Goal: Task Accomplishment & Management: Manage account settings

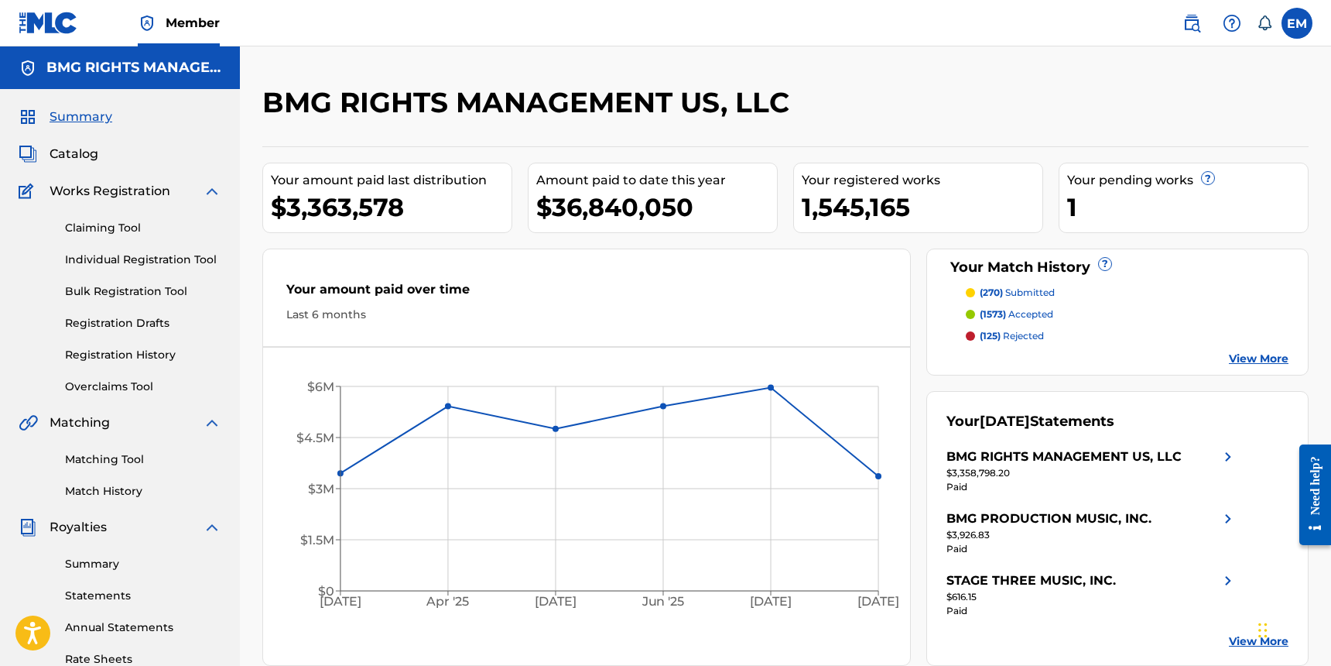
click at [90, 152] on span "Catalog" at bounding box center [74, 154] width 49 height 19
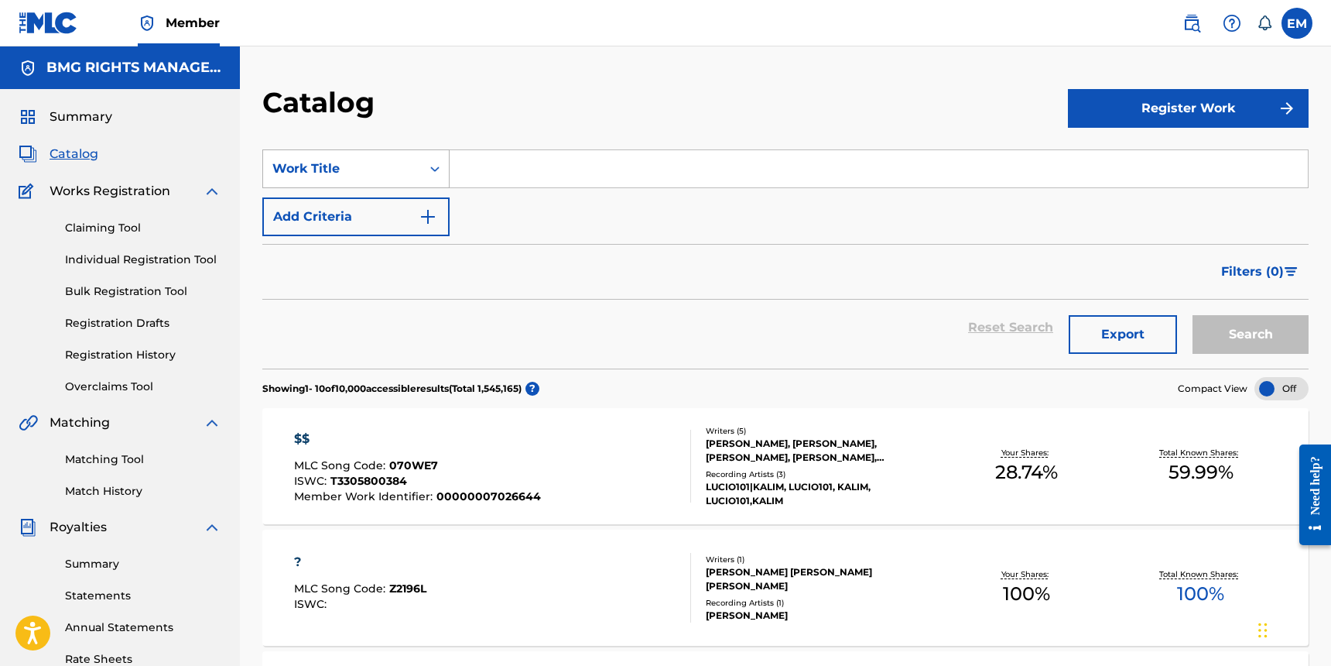
click at [367, 181] on div "Work Title" at bounding box center [342, 168] width 158 height 29
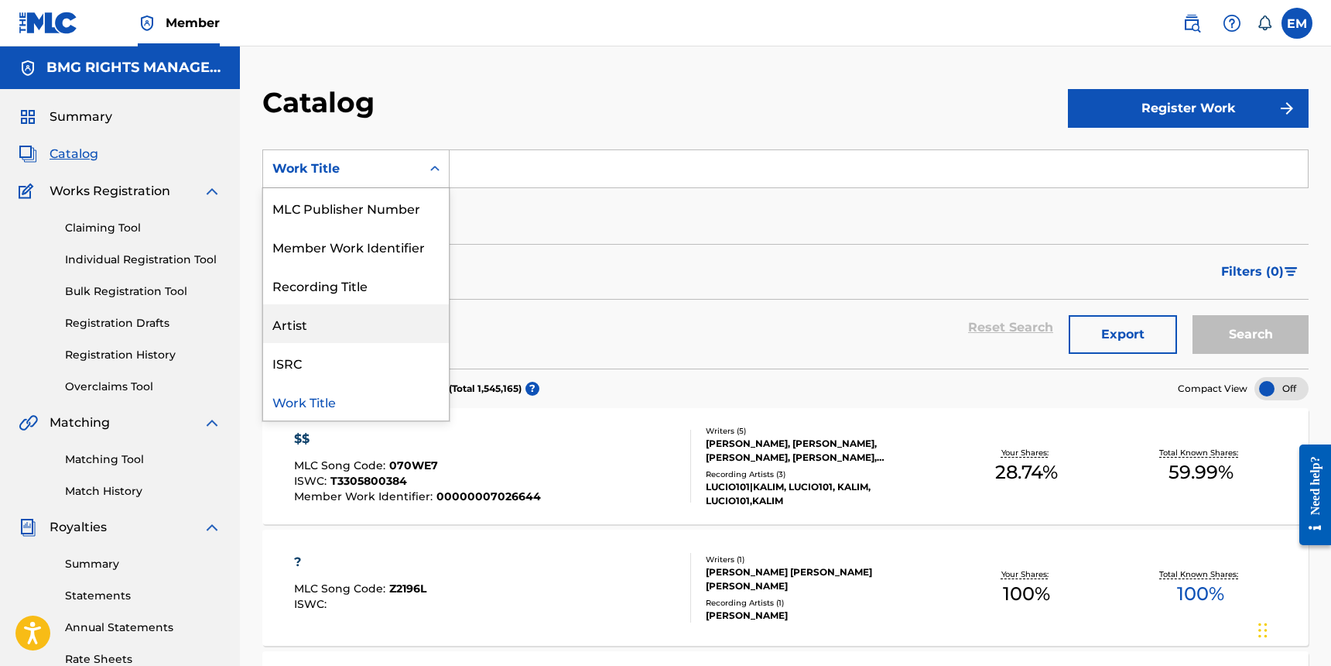
scroll to position [77, 0]
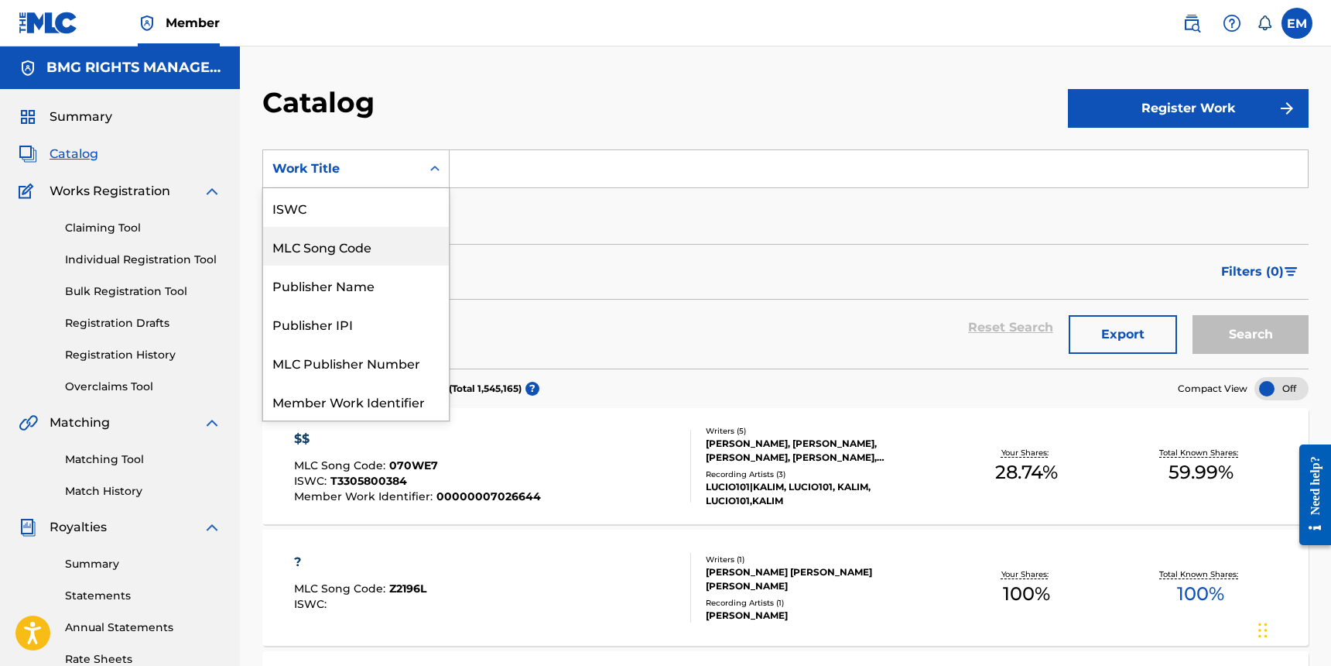
click at [331, 242] on div "MLC Song Code" at bounding box center [356, 246] width 186 height 39
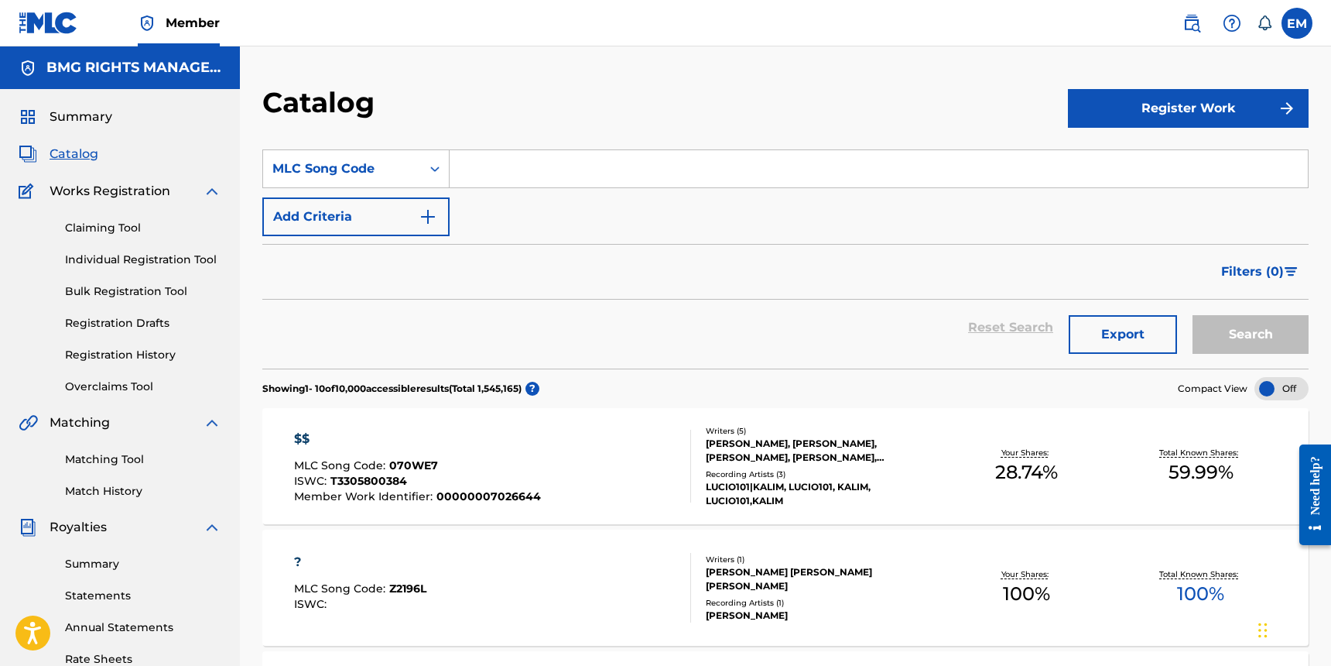
click at [505, 159] on input "Search Form" at bounding box center [879, 168] width 858 height 37
click at [505, 173] on input "Search Form" at bounding box center [879, 168] width 858 height 37
paste input "RO25O1"
type input "RO25O1"
click at [1279, 327] on button "Search" at bounding box center [1251, 334] width 116 height 39
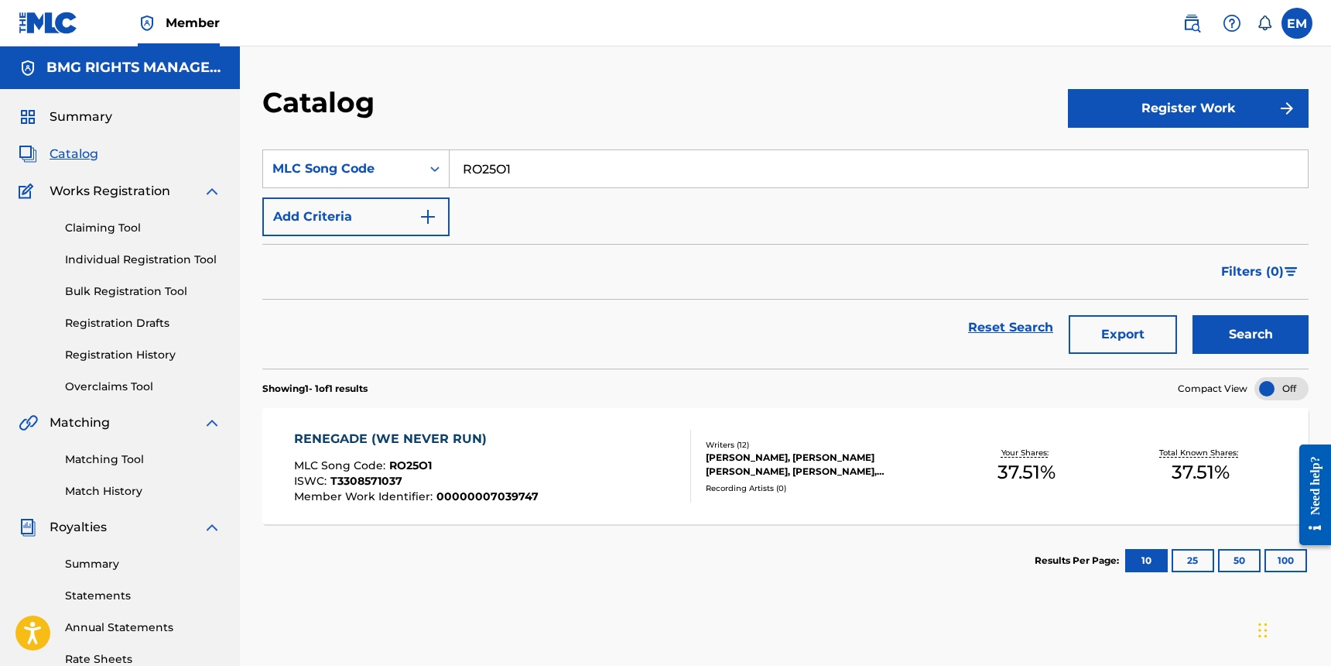
click at [584, 447] on div "RENEGADE (WE NEVER RUN) MLC Song Code : RO25O1 ISWC : T3308571037 Member Work I…" at bounding box center [493, 466] width 398 height 73
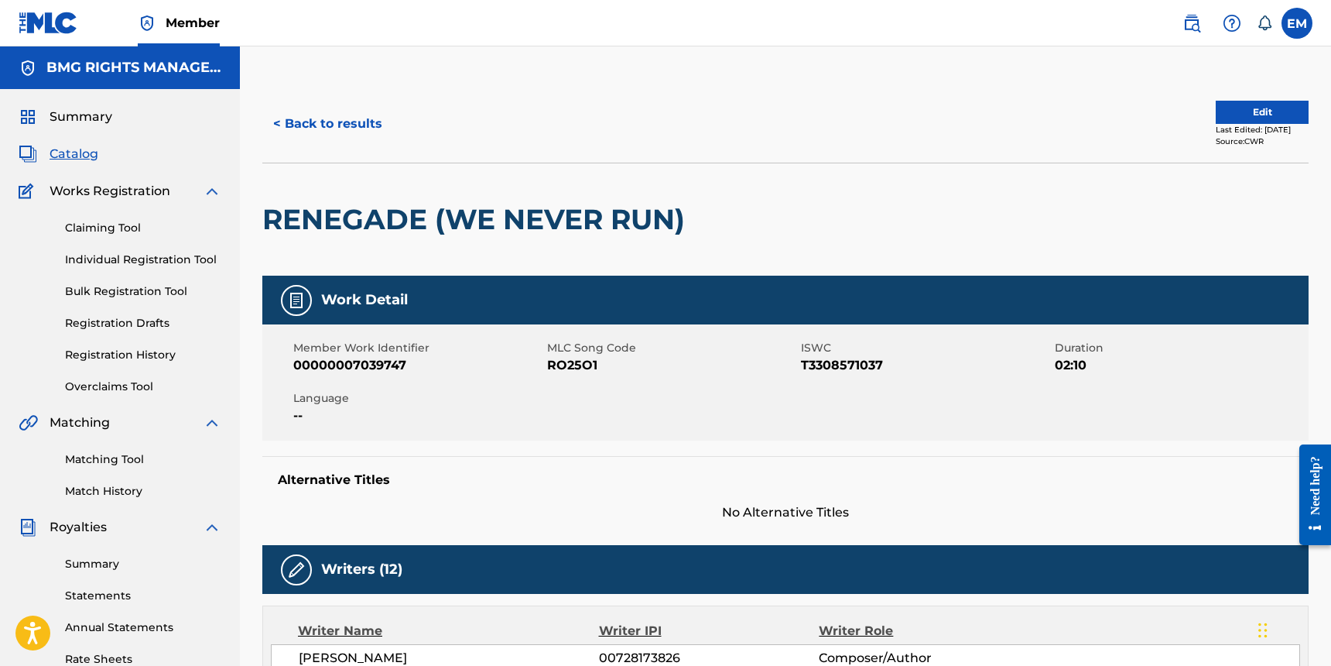
click at [1227, 115] on button "Edit" at bounding box center [1262, 112] width 93 height 23
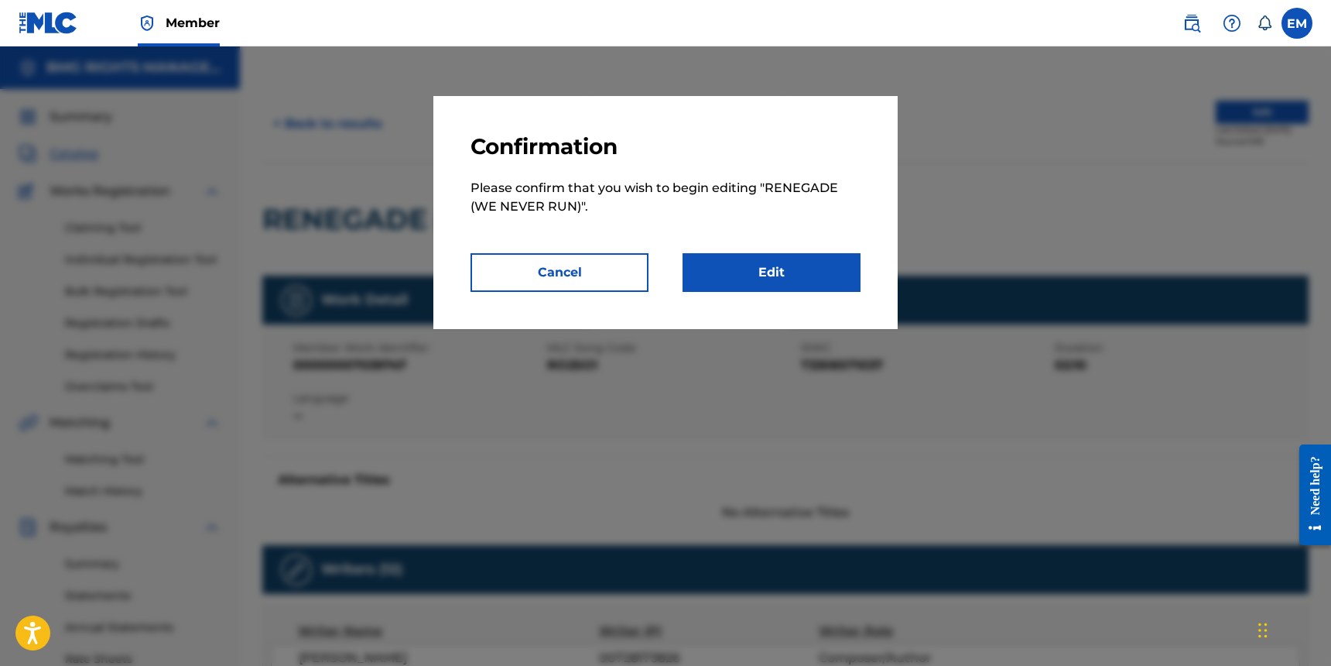
click at [738, 279] on link "Edit" at bounding box center [772, 272] width 178 height 39
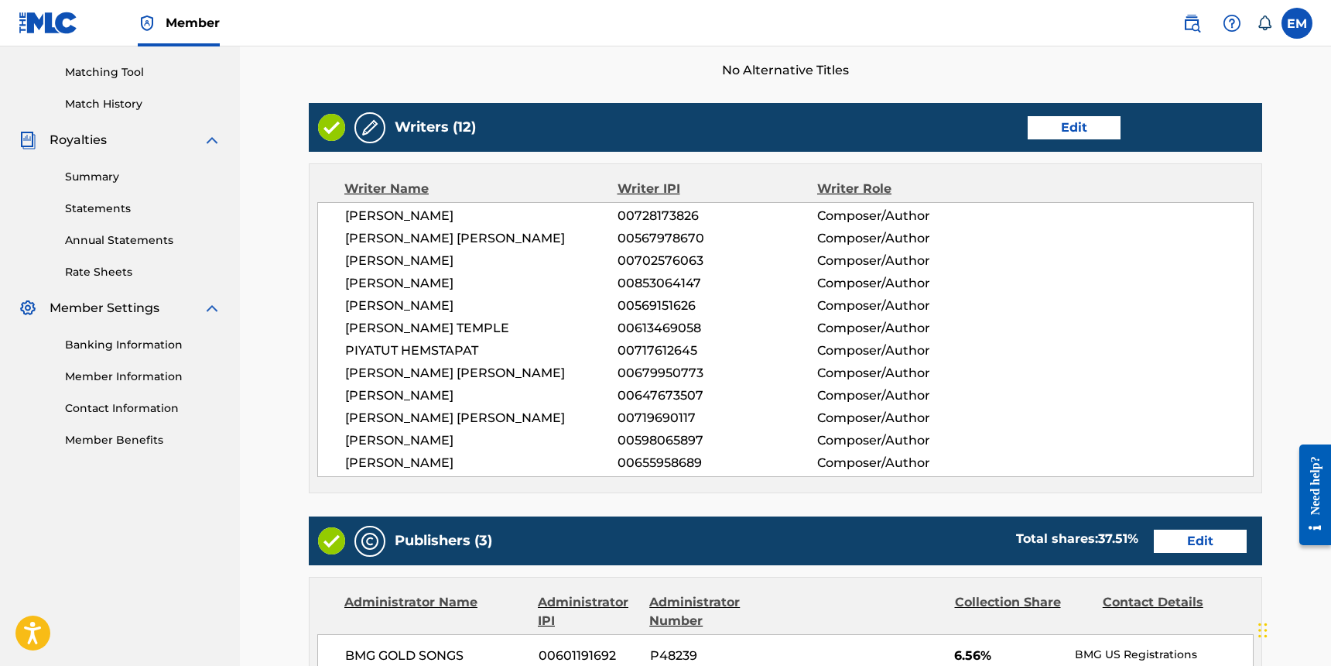
scroll to position [851, 0]
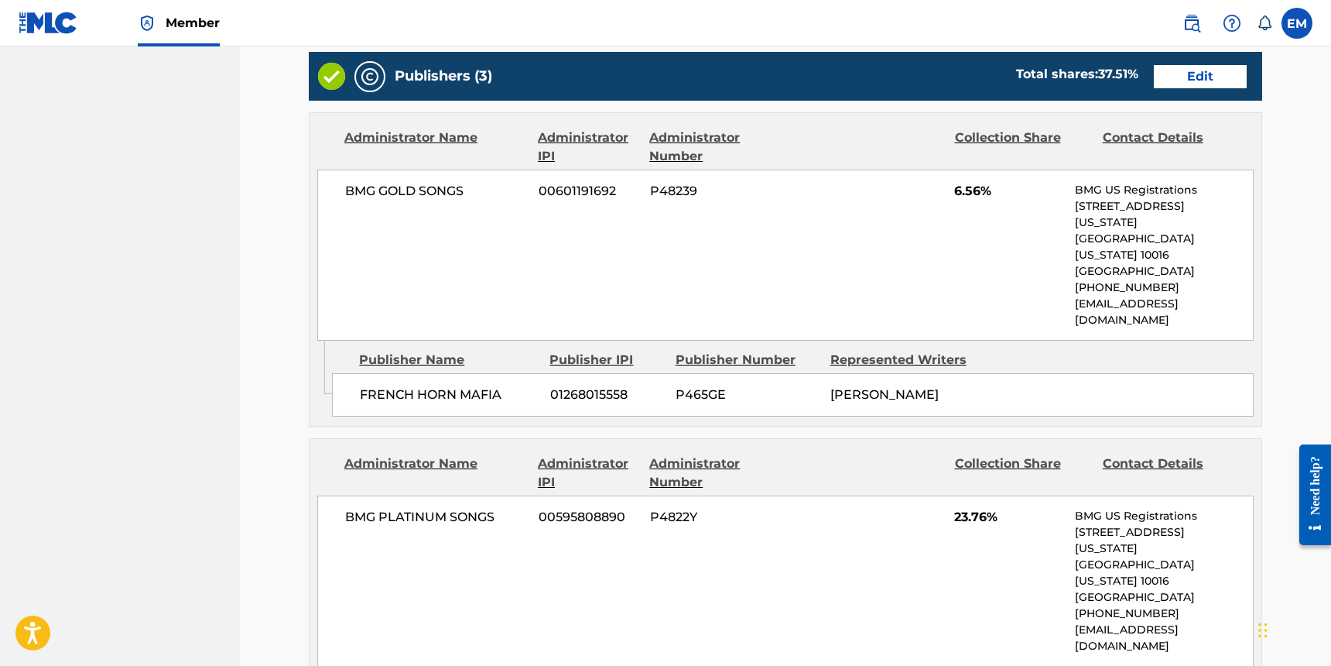
click at [1174, 73] on link "Edit" at bounding box center [1200, 76] width 93 height 23
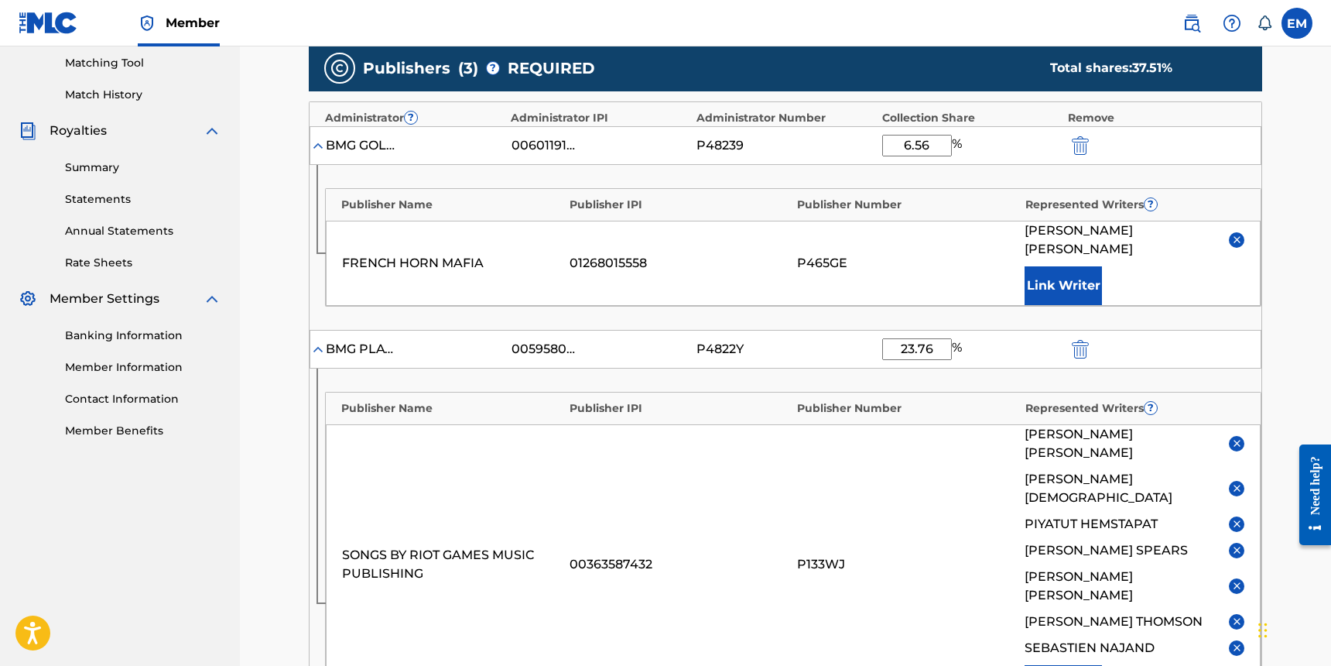
scroll to position [387, 0]
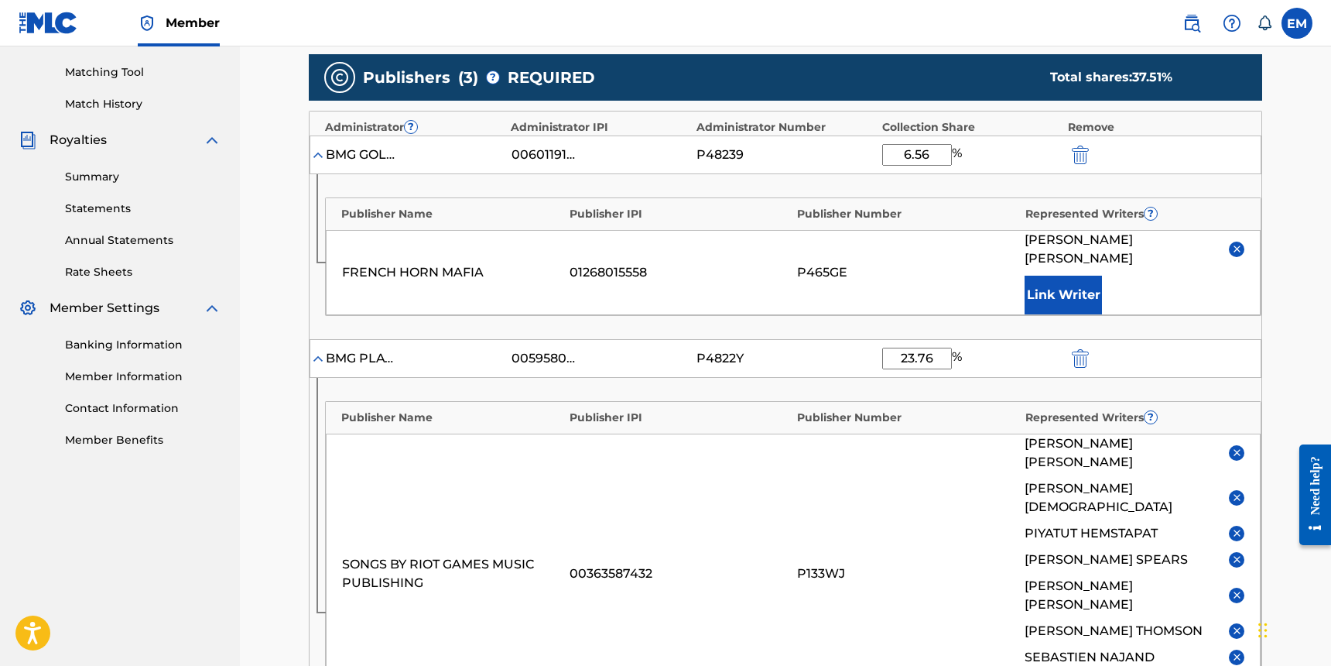
click at [921, 154] on input "6.56" at bounding box center [917, 155] width 70 height 22
click at [931, 156] on input "6.56" at bounding box center [917, 155] width 70 height 22
type input "5.63"
click at [1005, 172] on div "BMG GOLD SONGS 00601191692 P48239 5.63 %" at bounding box center [786, 154] width 952 height 39
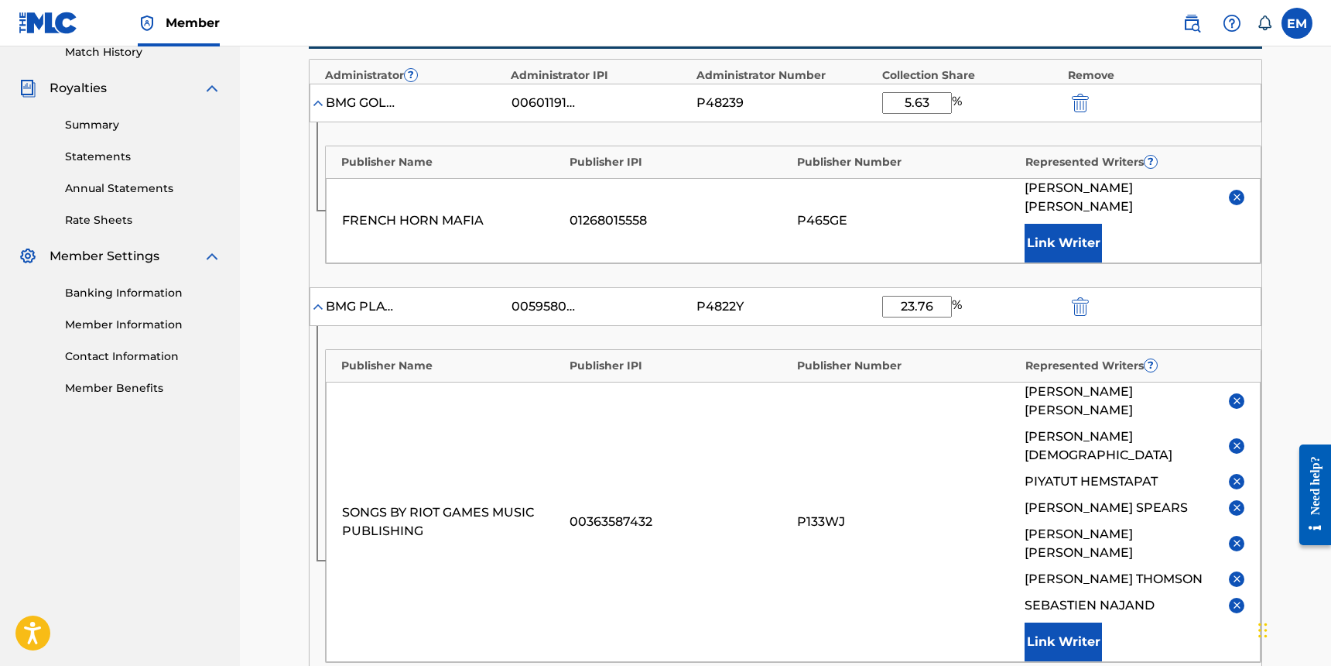
scroll to position [464, 0]
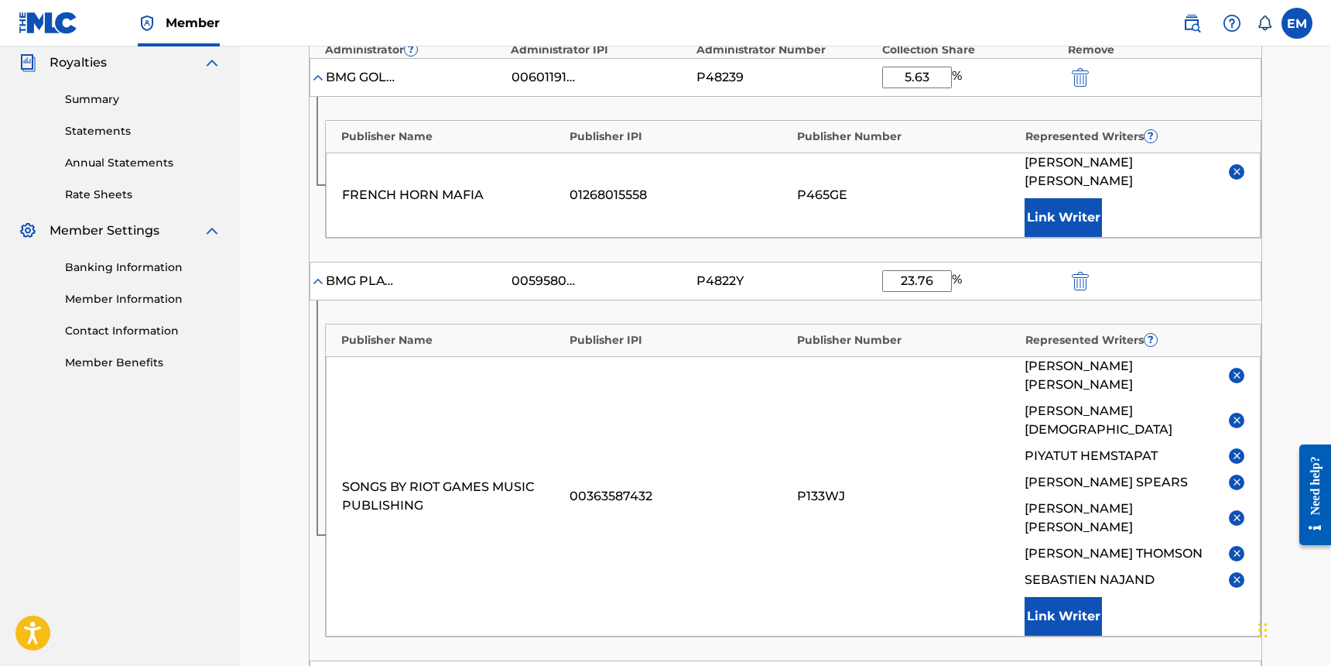
click at [929, 270] on input "23.76" at bounding box center [917, 281] width 70 height 22
type input "24.19"
click at [856, 272] on div "P4822Y" at bounding box center [786, 281] width 178 height 19
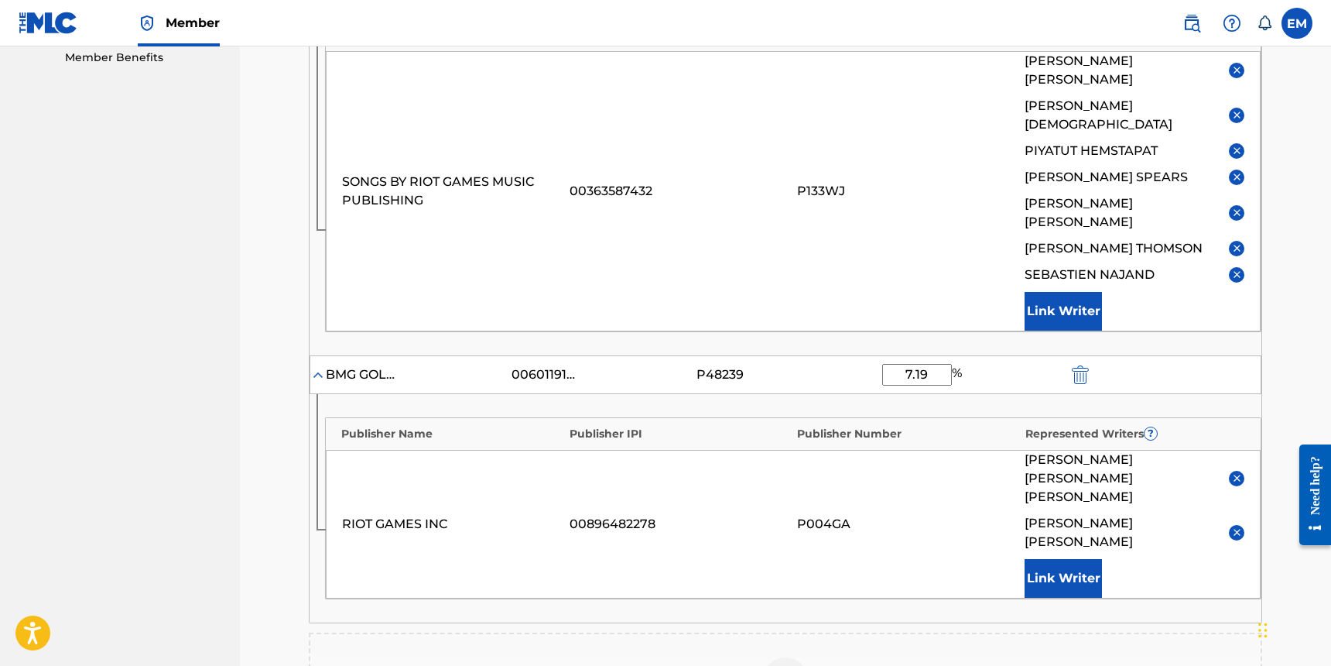
scroll to position [774, 0]
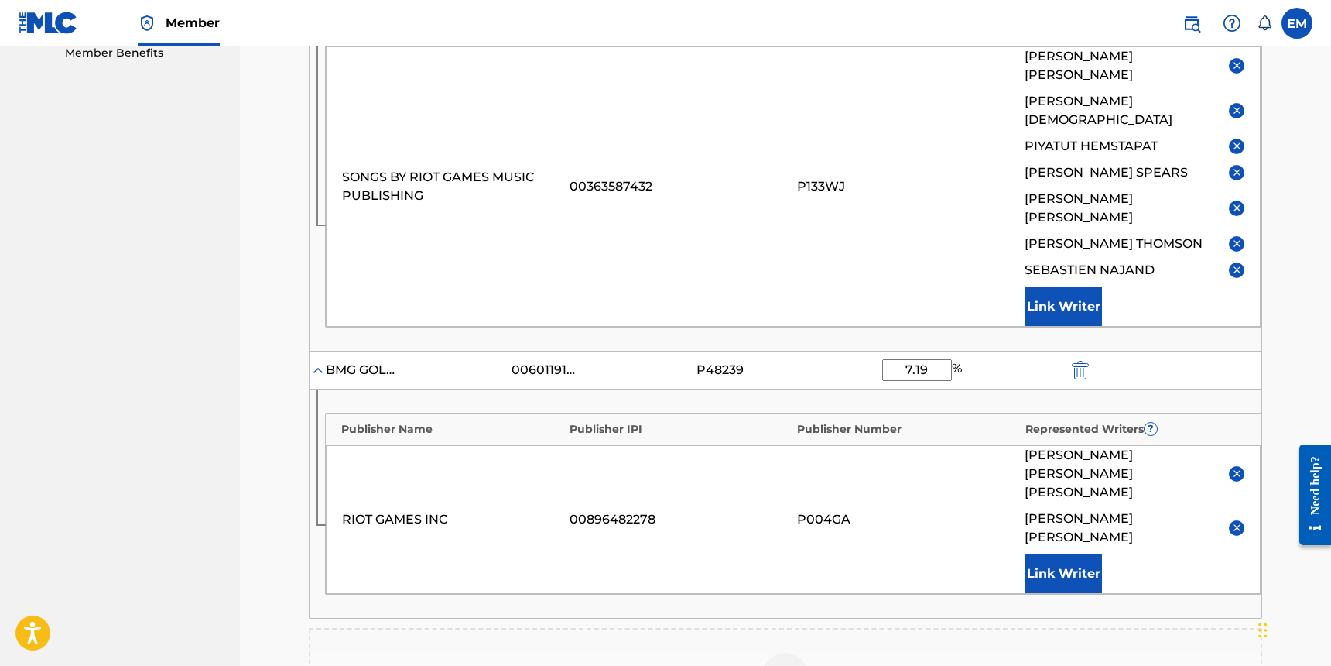
click at [911, 359] on input "7.19" at bounding box center [917, 370] width 70 height 22
type input "20.19"
click at [914, 457] on div "RIOT GAMES INC 00896482278 P004GA [PERSON_NAME] [PERSON_NAME] Link Writer" at bounding box center [793, 519] width 935 height 149
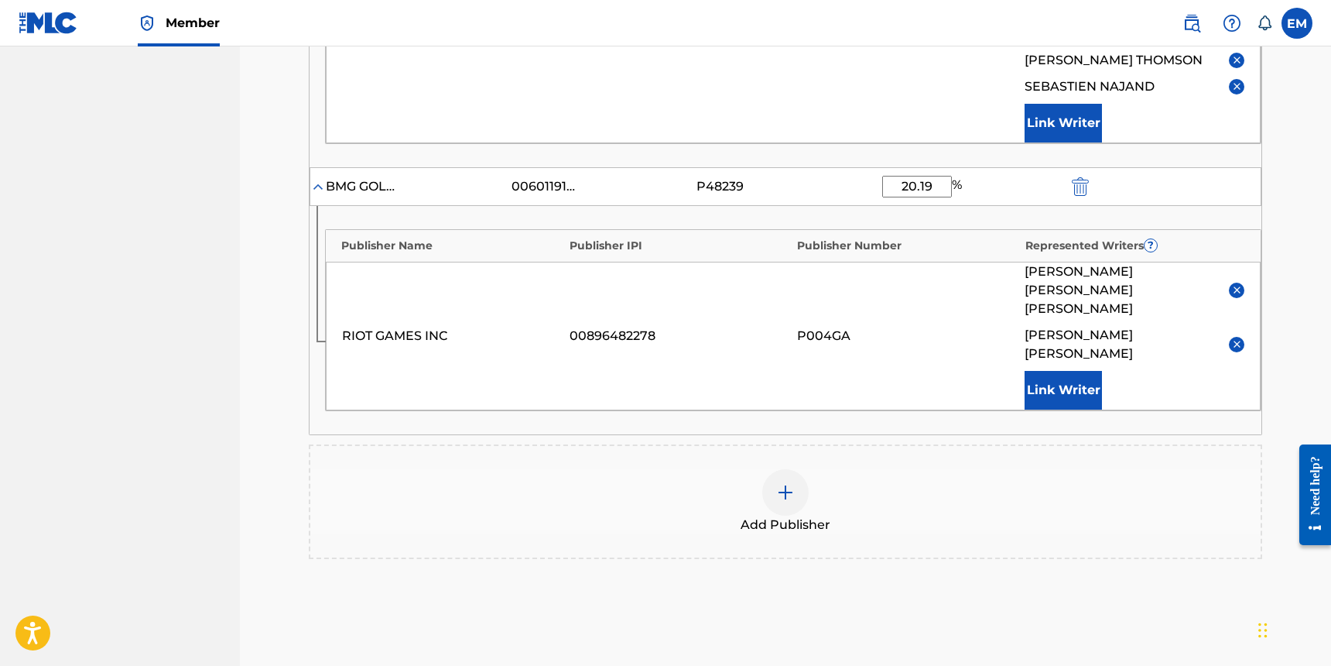
scroll to position [993, 0]
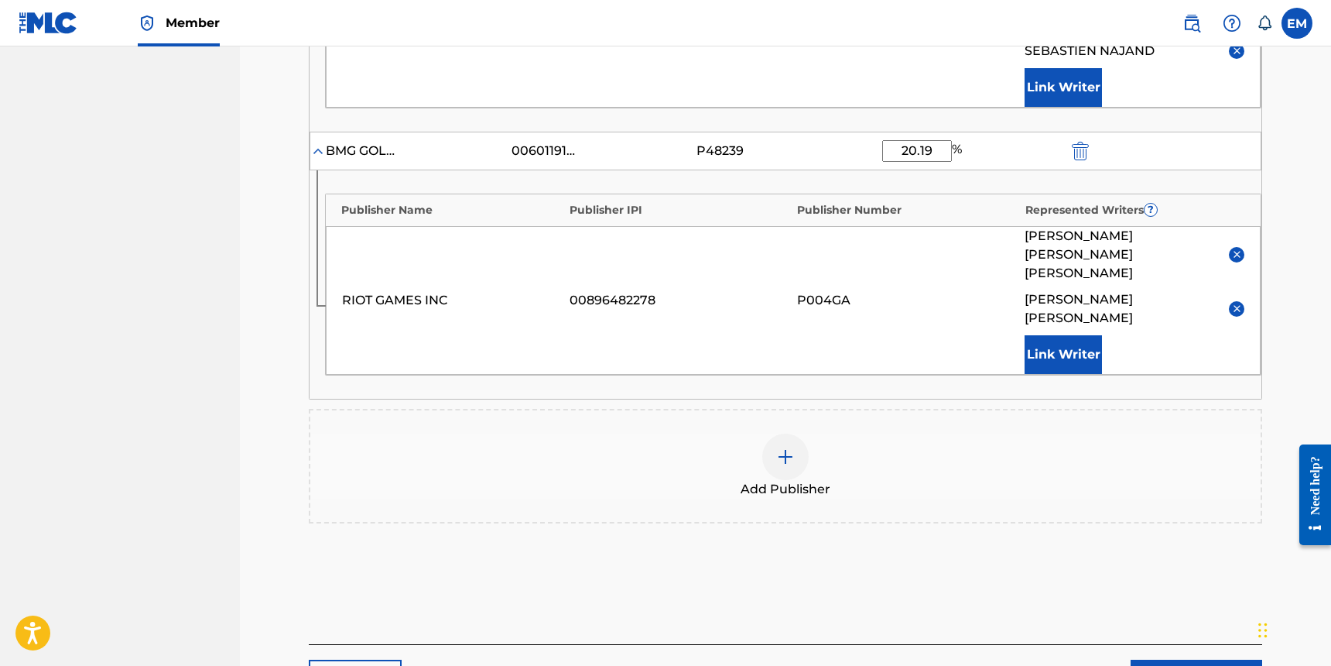
click at [1162, 659] on link "Next" at bounding box center [1197, 678] width 132 height 39
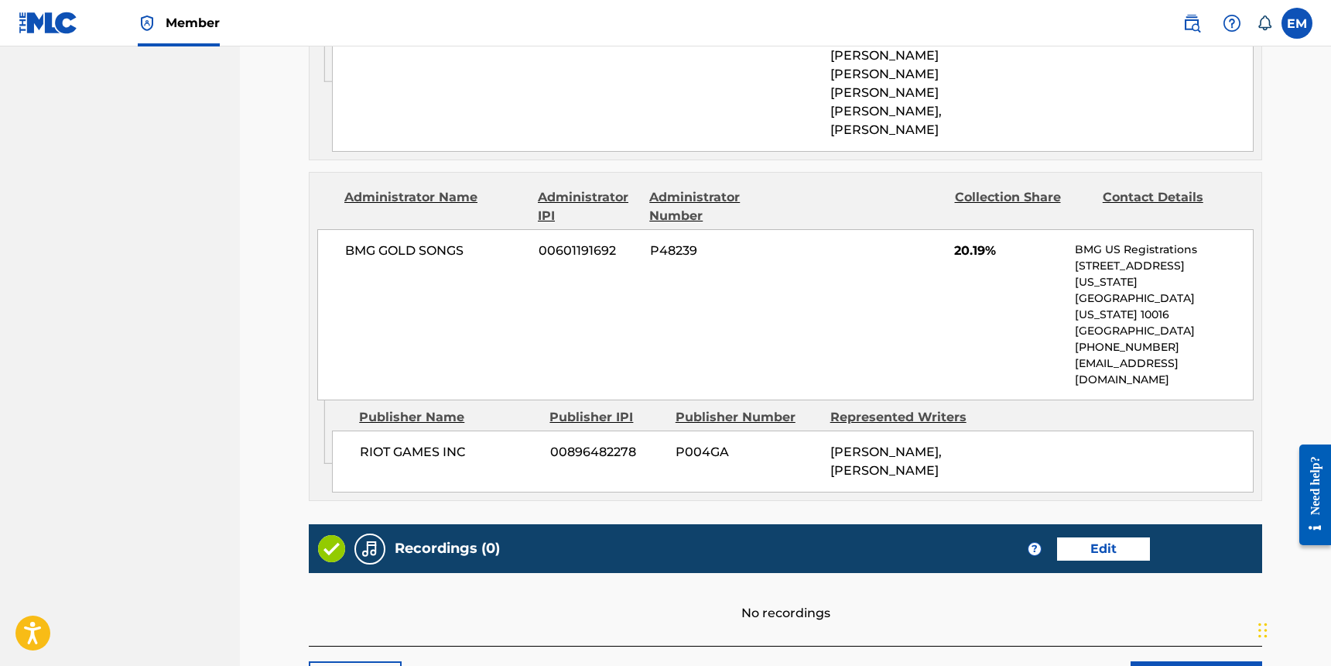
scroll to position [1611, 0]
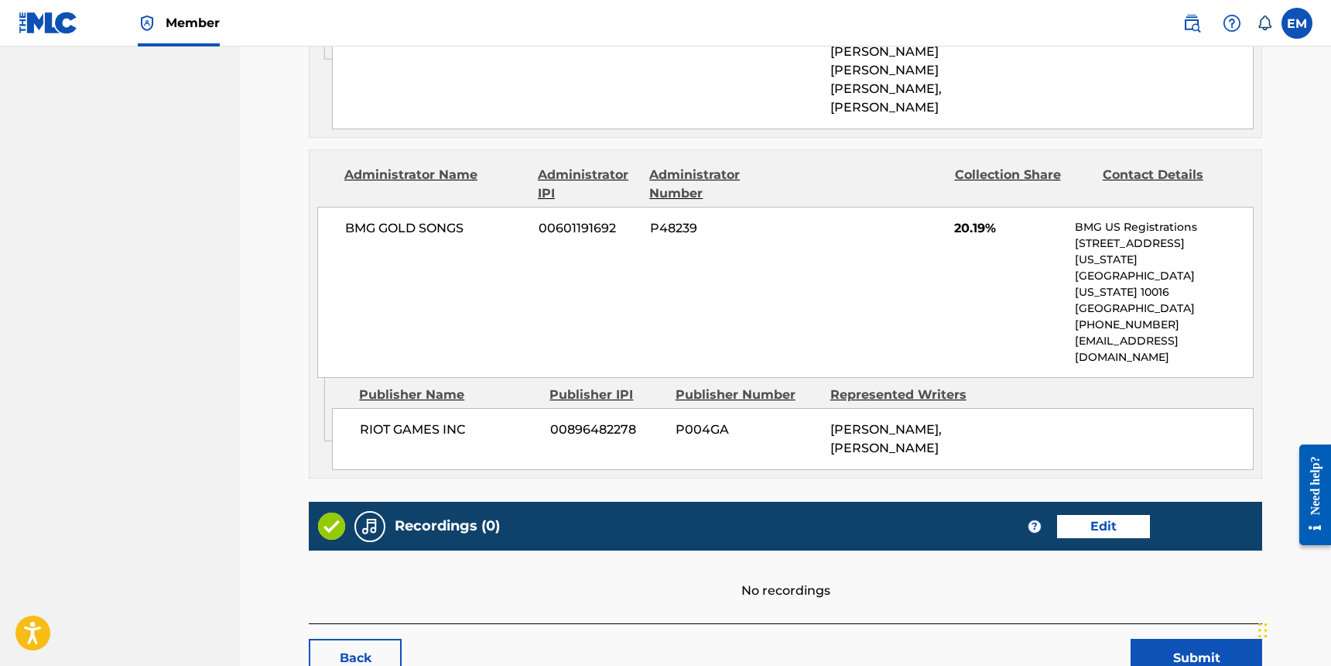
click at [1183, 639] on button "Submit" at bounding box center [1197, 658] width 132 height 39
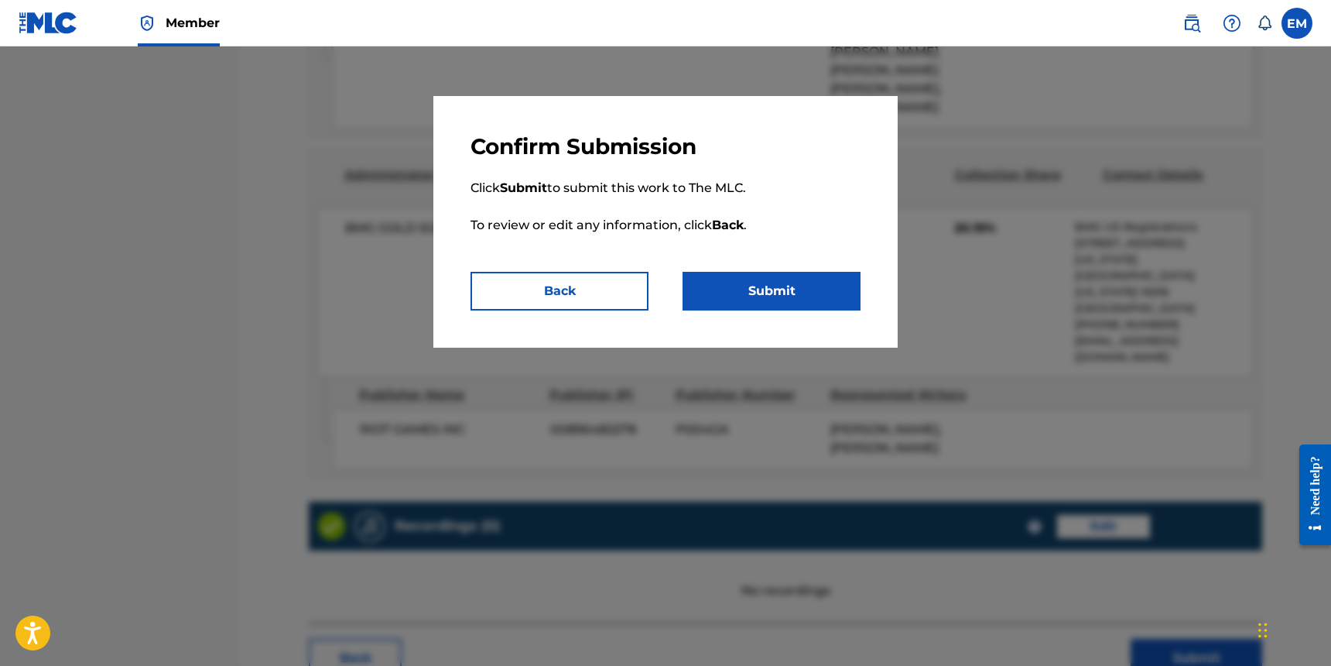
click at [789, 285] on button "Submit" at bounding box center [772, 291] width 178 height 39
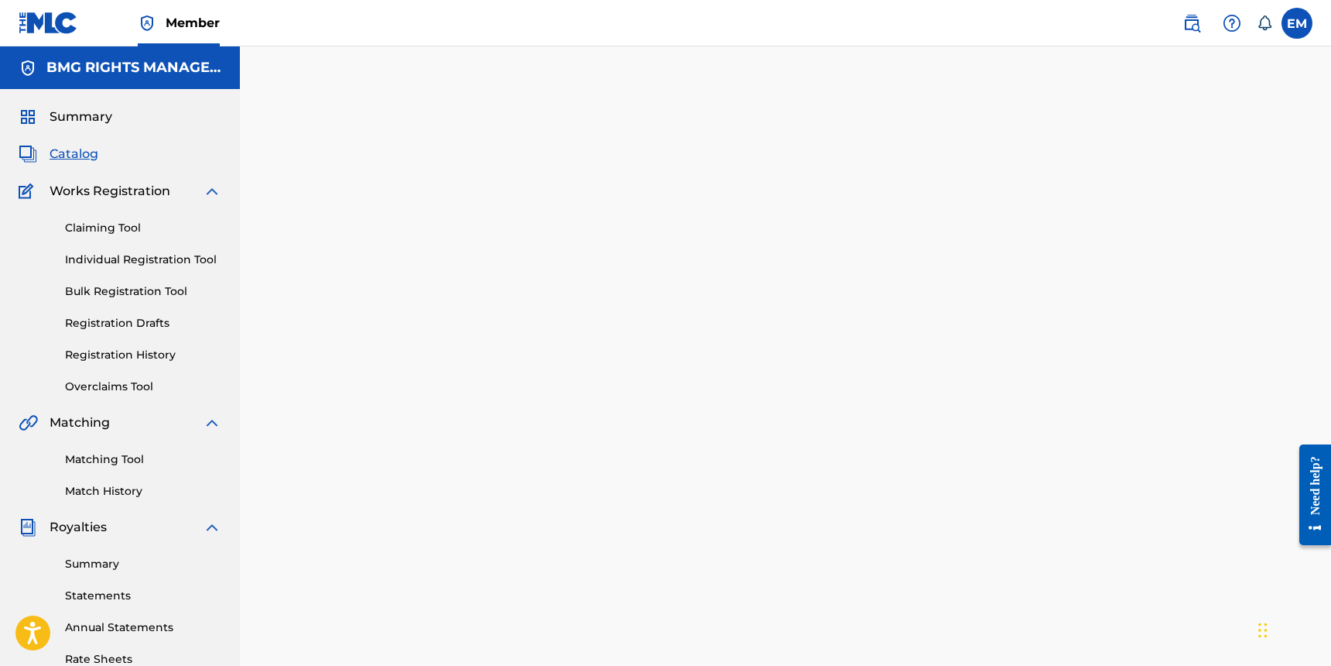
click at [82, 155] on span "Catalog" at bounding box center [74, 154] width 49 height 19
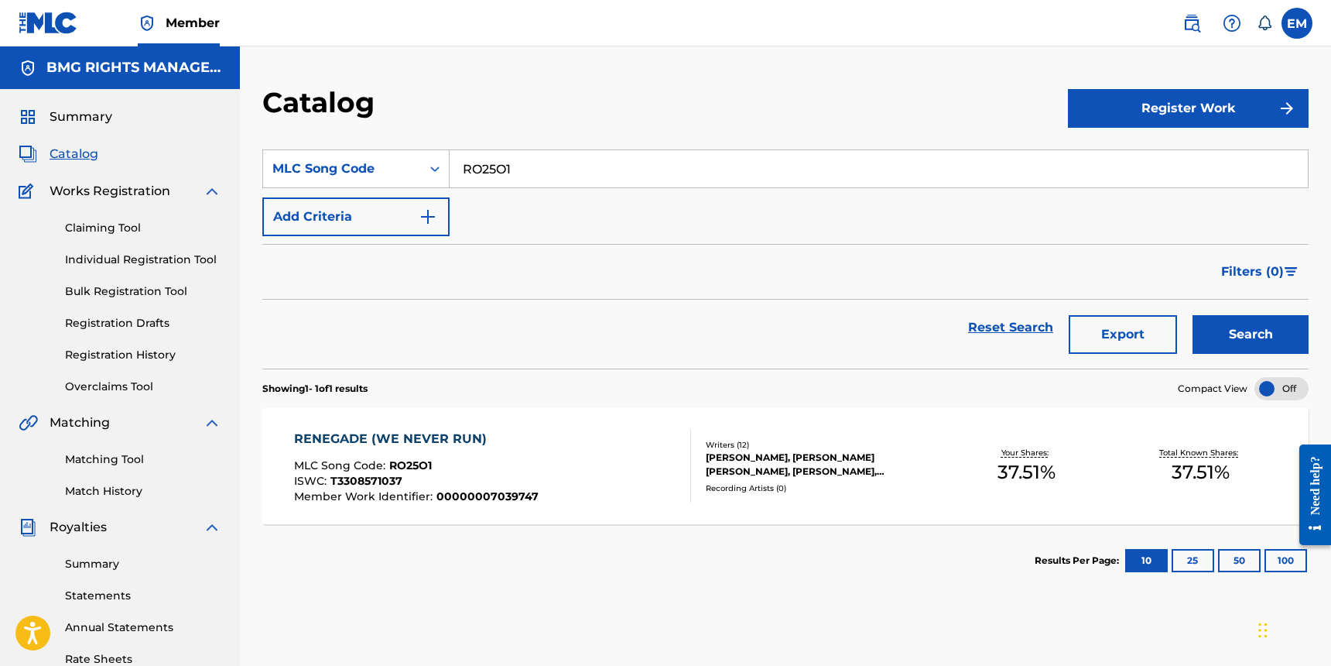
click at [1067, 211] on div "SearchWithCriteria2623a849-5c48-41ff-918e-483416e878c9 MLC Song Code RO25O1 Add…" at bounding box center [785, 192] width 1046 height 87
click at [582, 169] on input "RO25O1" at bounding box center [879, 168] width 858 height 37
click at [502, 171] on input "RO25O1" at bounding box center [879, 168] width 858 height 37
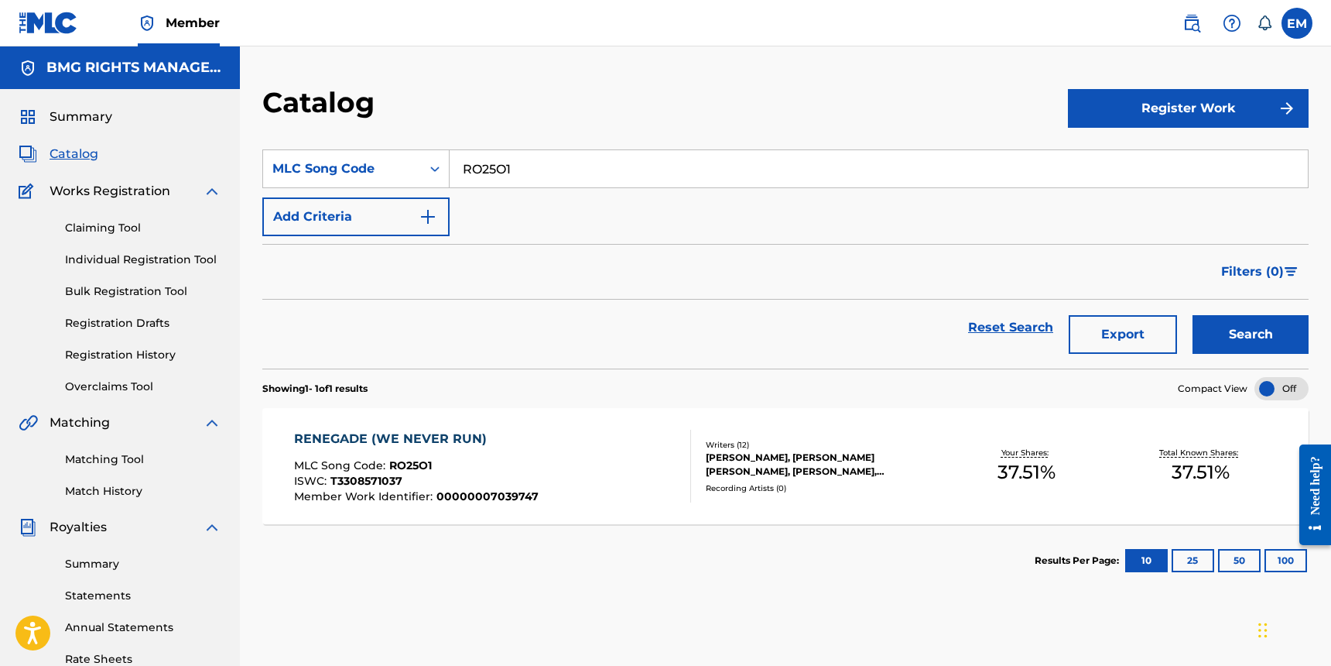
paste input "58FS"
type input "RO58FS"
click at [1239, 332] on button "Search" at bounding box center [1251, 334] width 116 height 39
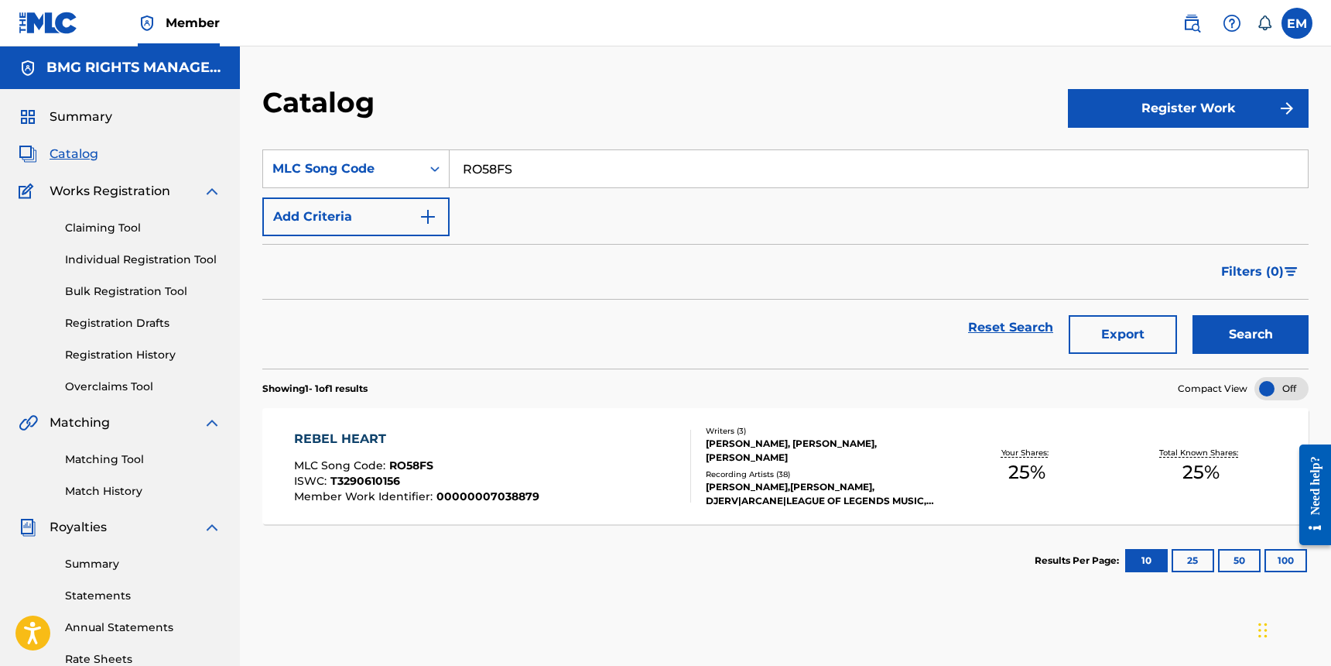
click at [393, 453] on div "REBEL HEART MLC Song Code : RO58FS ISWC : T3290610156 Member Work Identifier : …" at bounding box center [416, 466] width 245 height 73
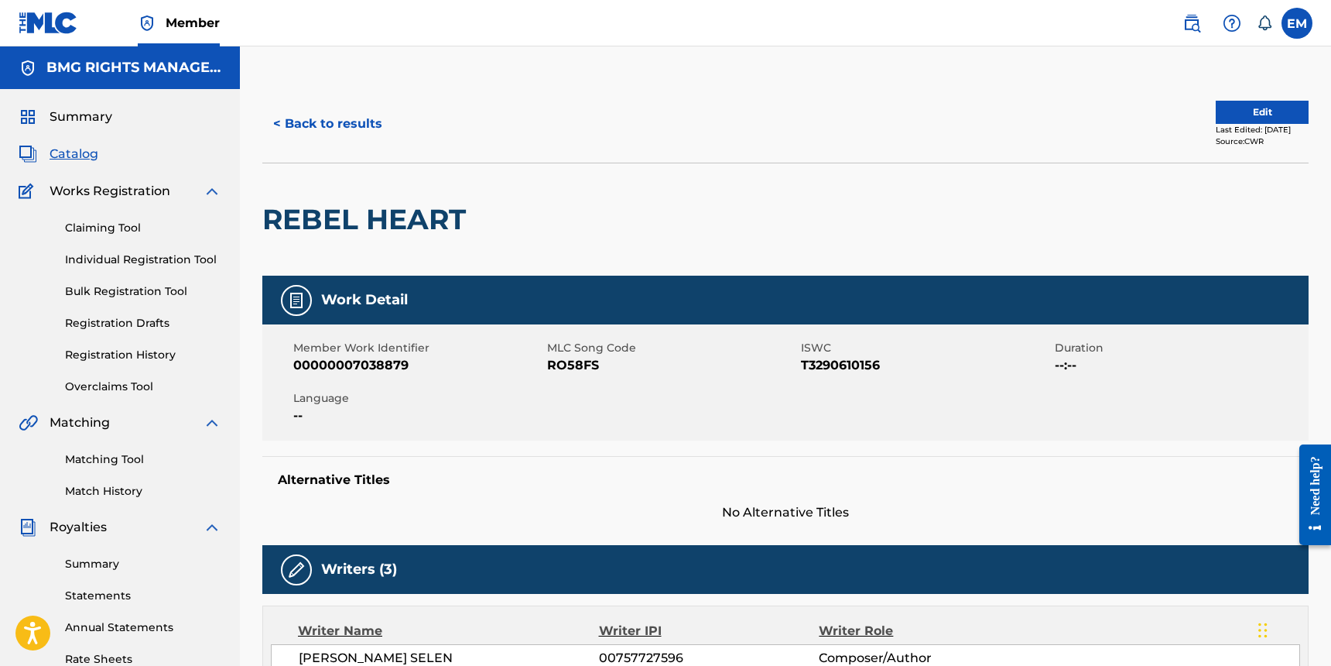
click at [1228, 115] on button "Edit" at bounding box center [1262, 112] width 93 height 23
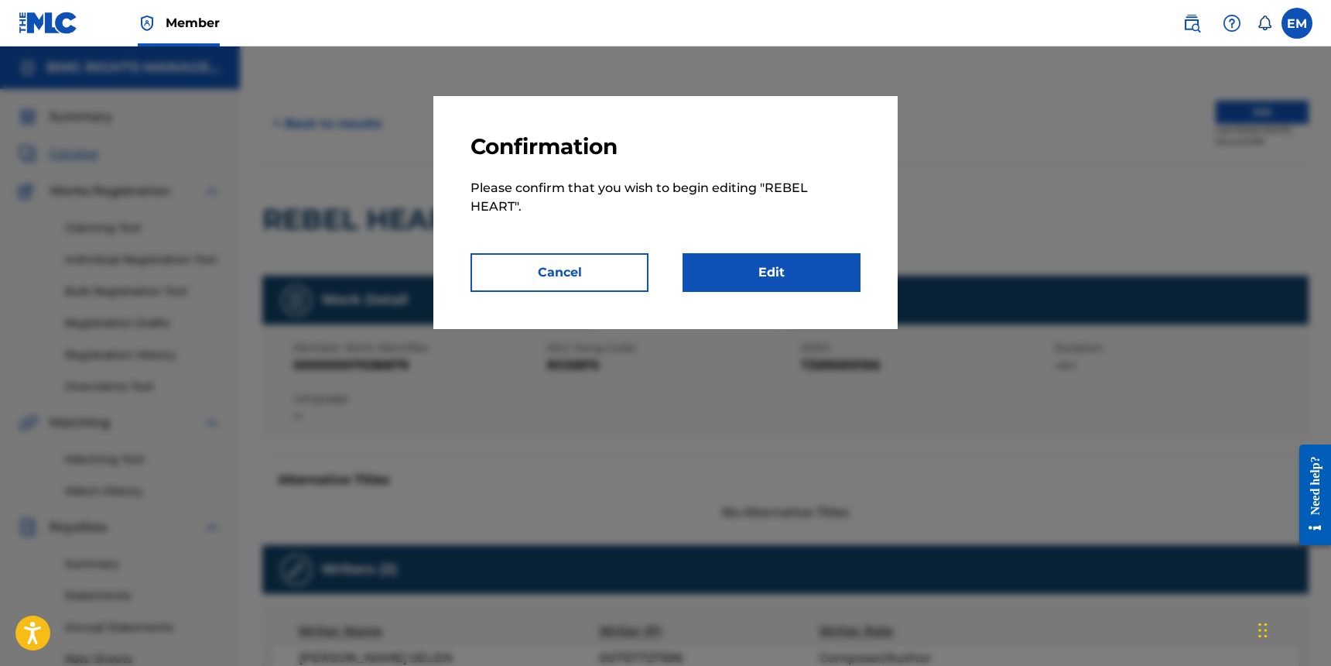
click at [778, 279] on link "Edit" at bounding box center [772, 272] width 178 height 39
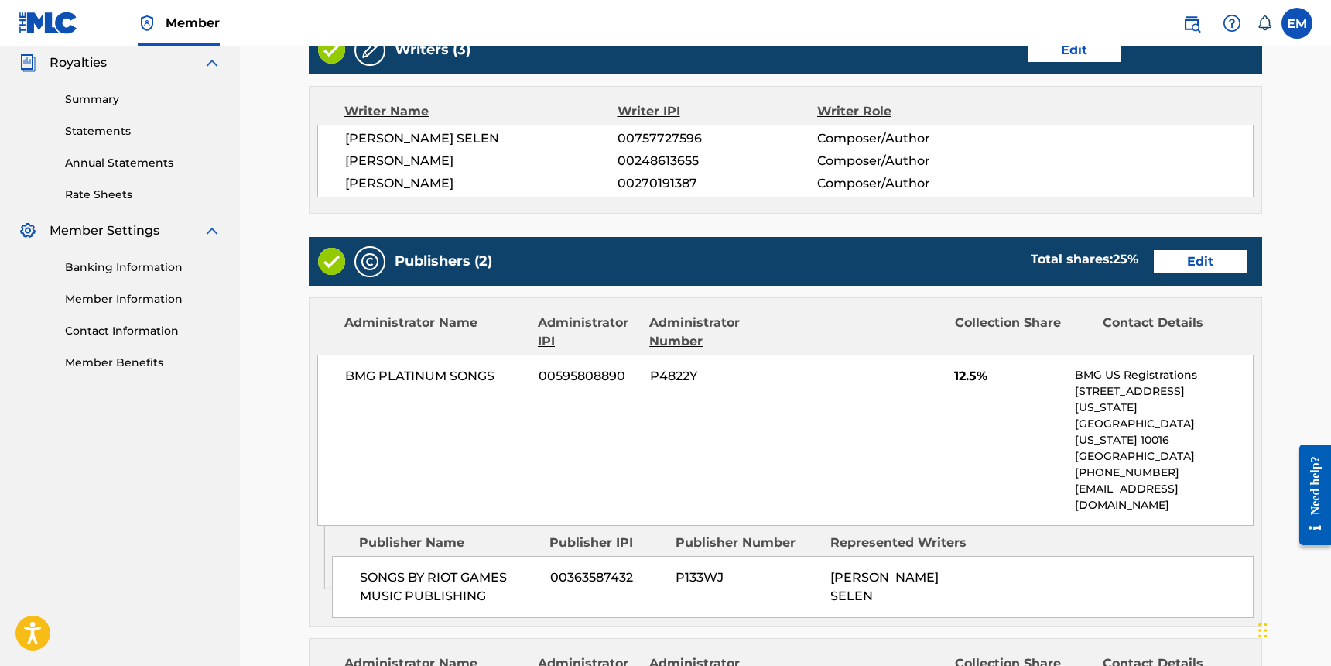
scroll to position [619, 0]
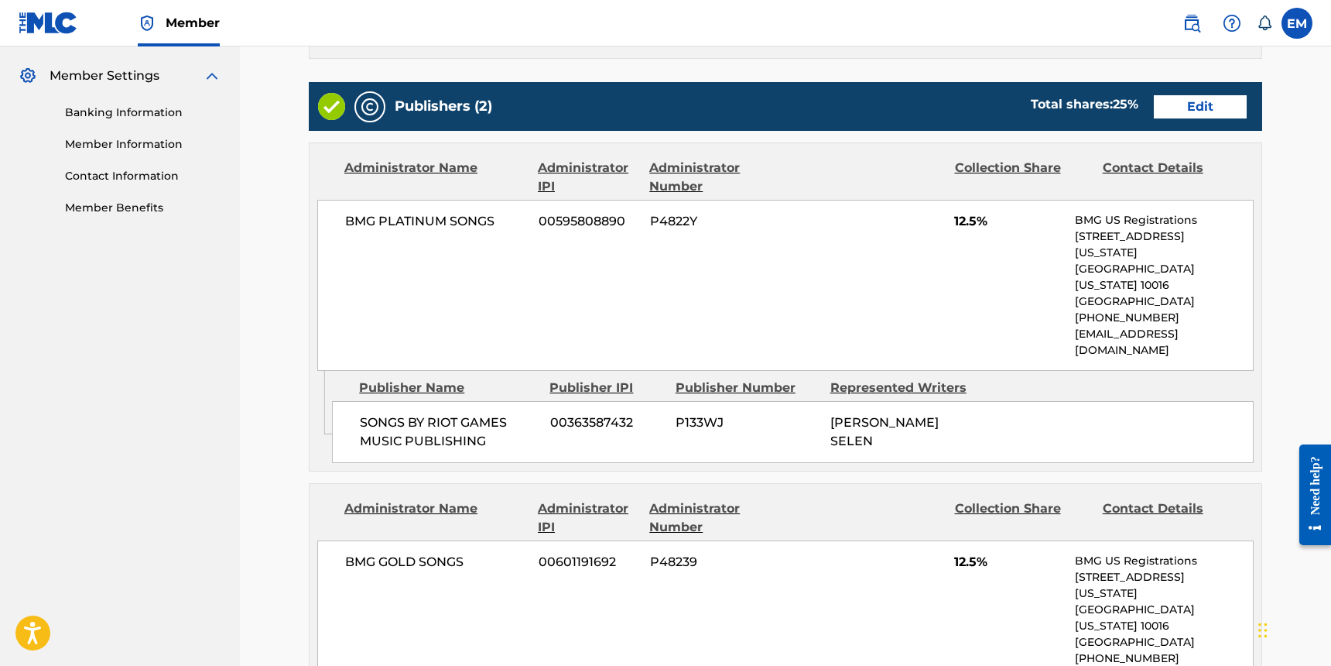
click at [1205, 91] on div "Publishers (2) Total shares: 25 % Edit" at bounding box center [786, 106] width 954 height 49
click at [1193, 104] on link "Edit" at bounding box center [1200, 106] width 93 height 23
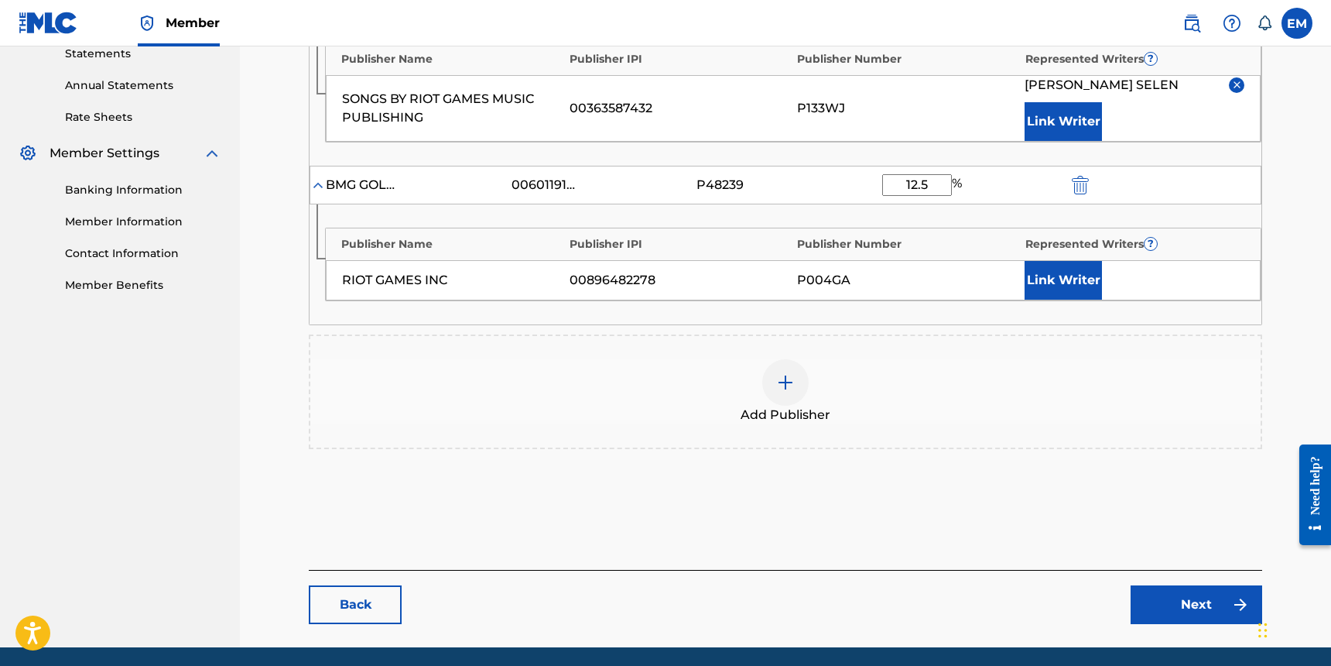
scroll to position [310, 0]
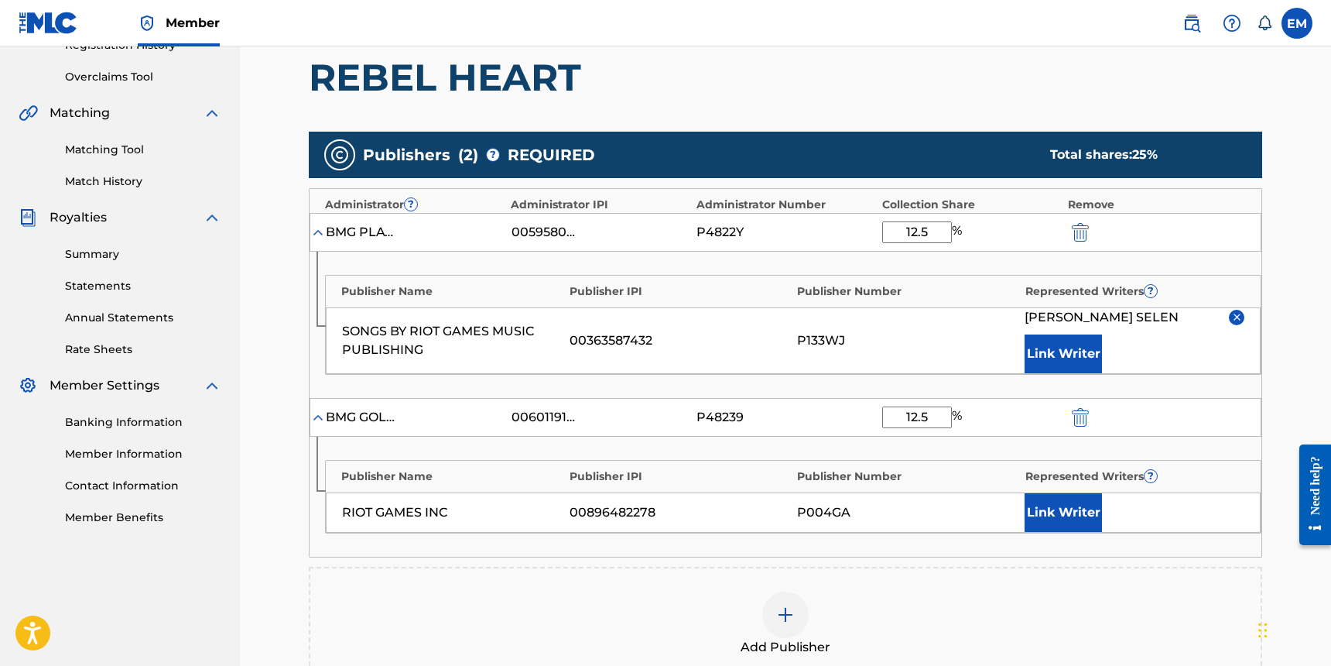
click at [923, 235] on input "12.5" at bounding box center [917, 232] width 70 height 22
type input "50"
click at [983, 133] on div "Publishers ( 2 ) ? REQUIRED Total shares: 62.5 %" at bounding box center [786, 155] width 954 height 46
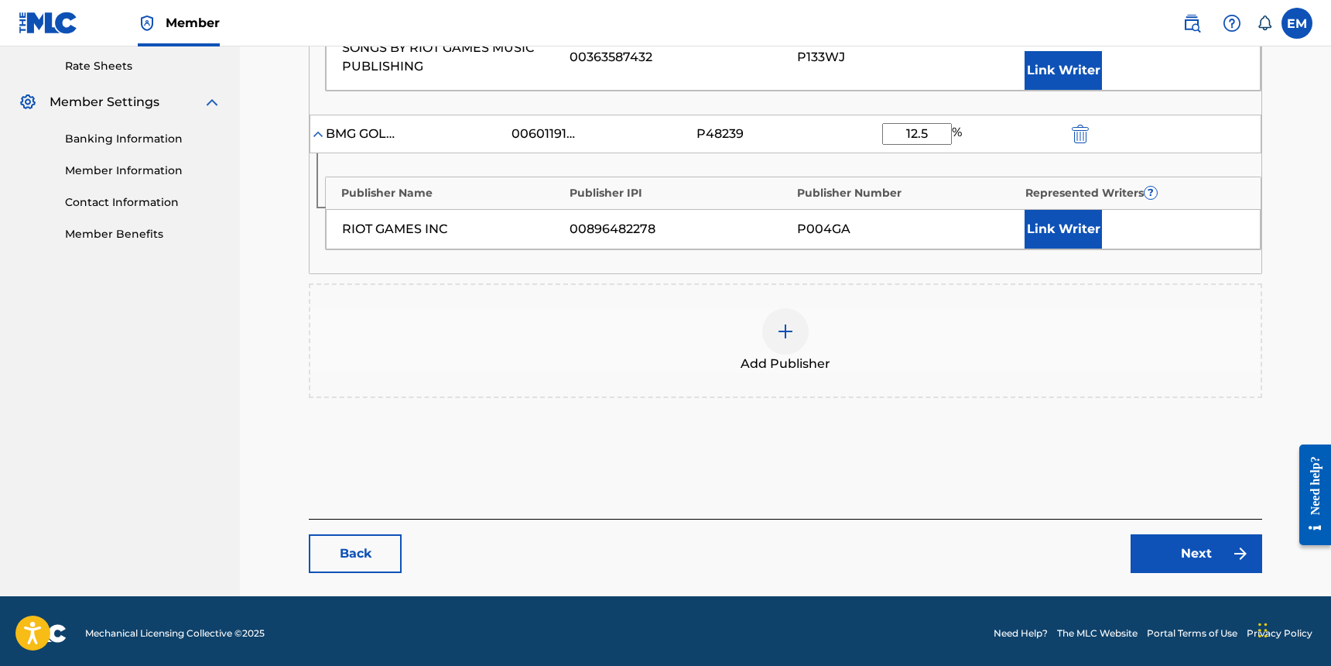
scroll to position [598, 0]
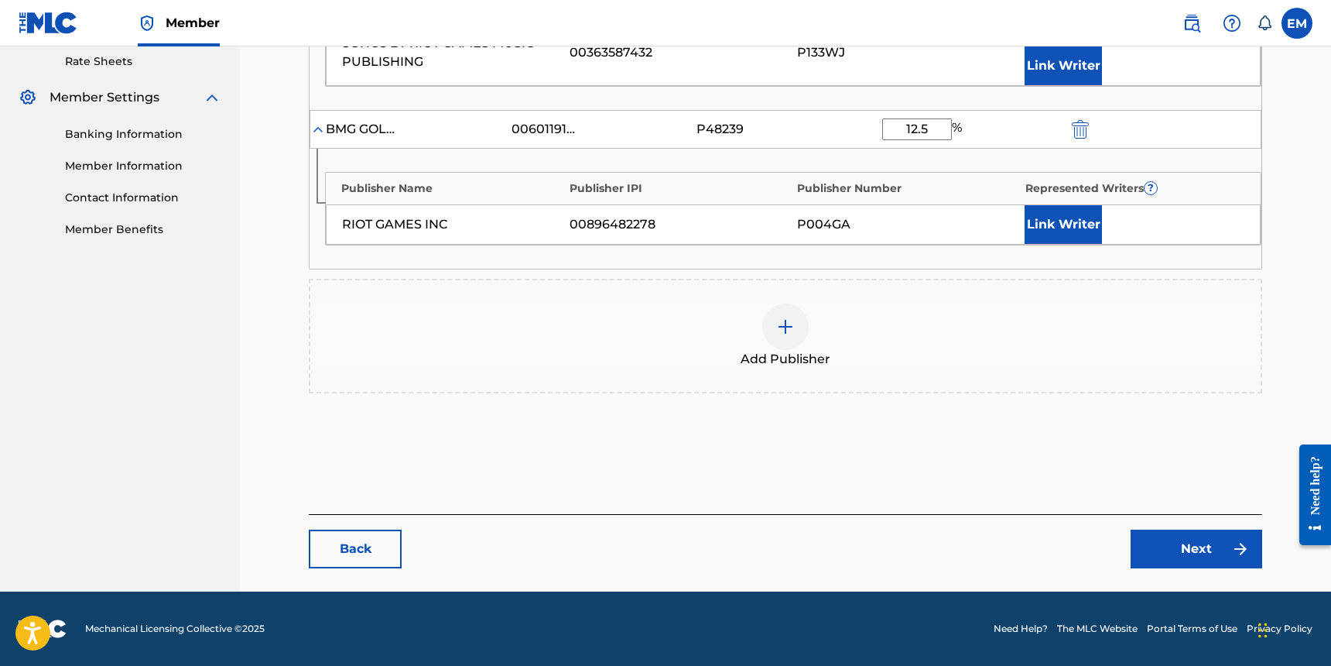
click at [1179, 545] on link "Next" at bounding box center [1197, 548] width 132 height 39
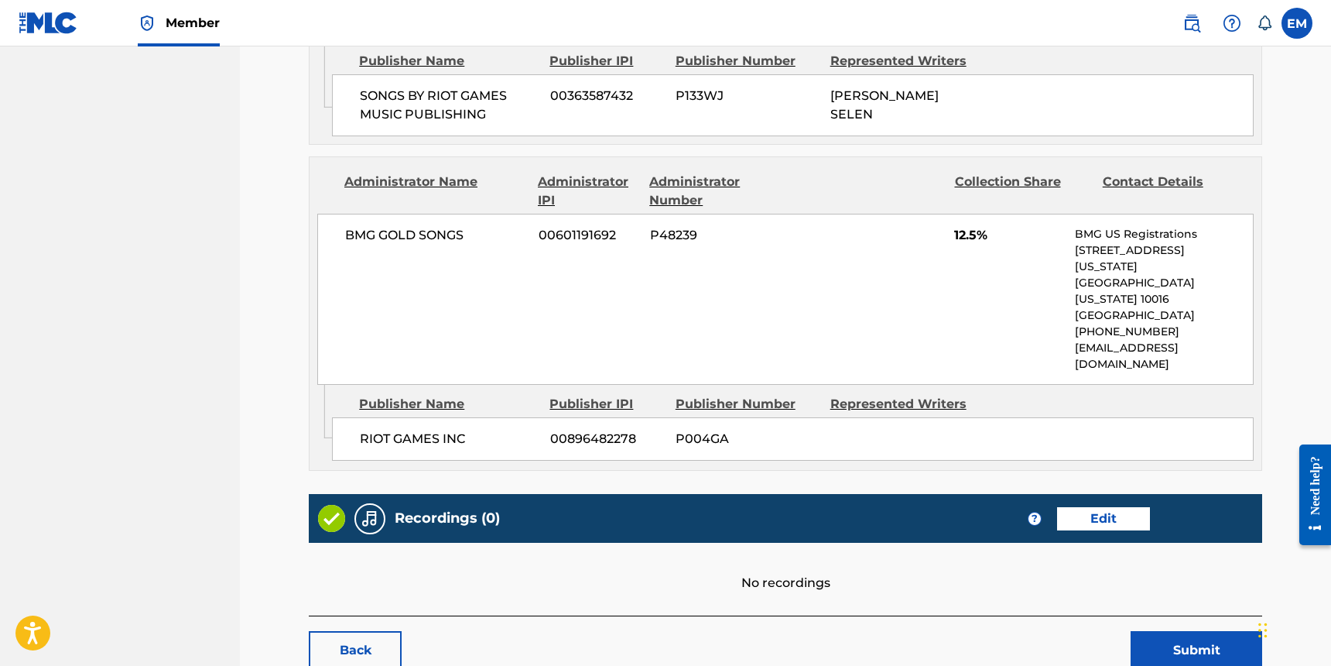
scroll to position [950, 0]
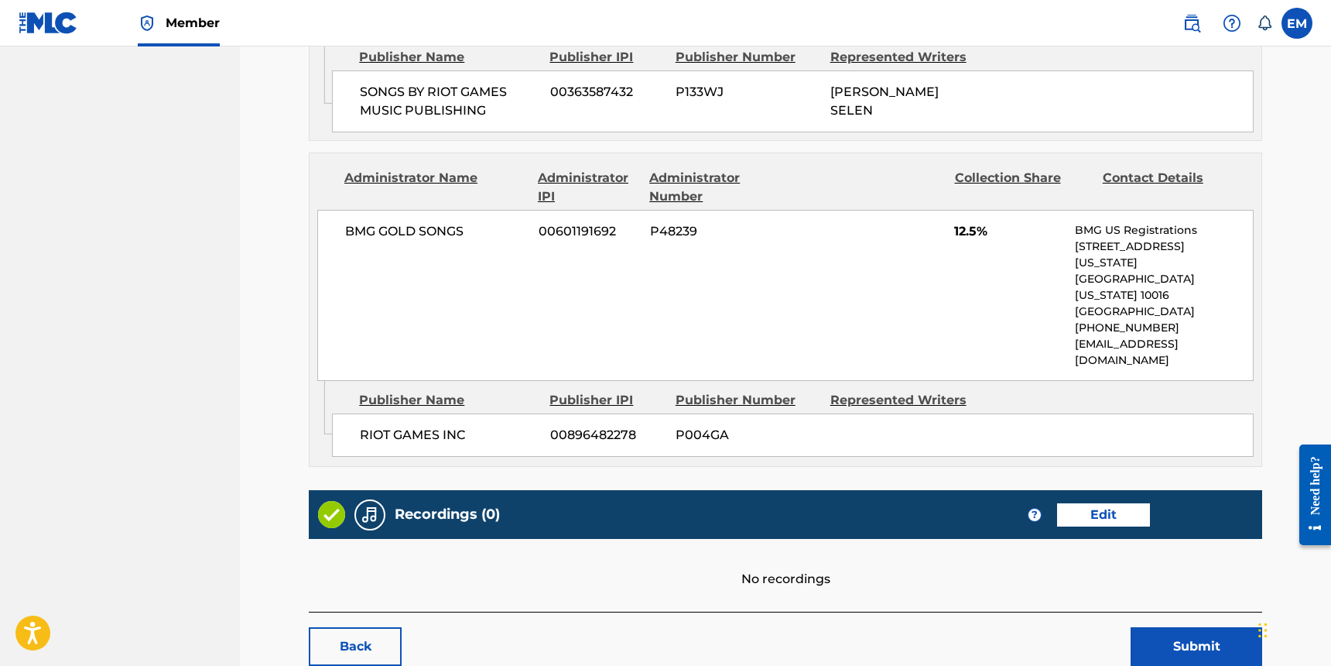
click at [1160, 627] on button "Submit" at bounding box center [1197, 646] width 132 height 39
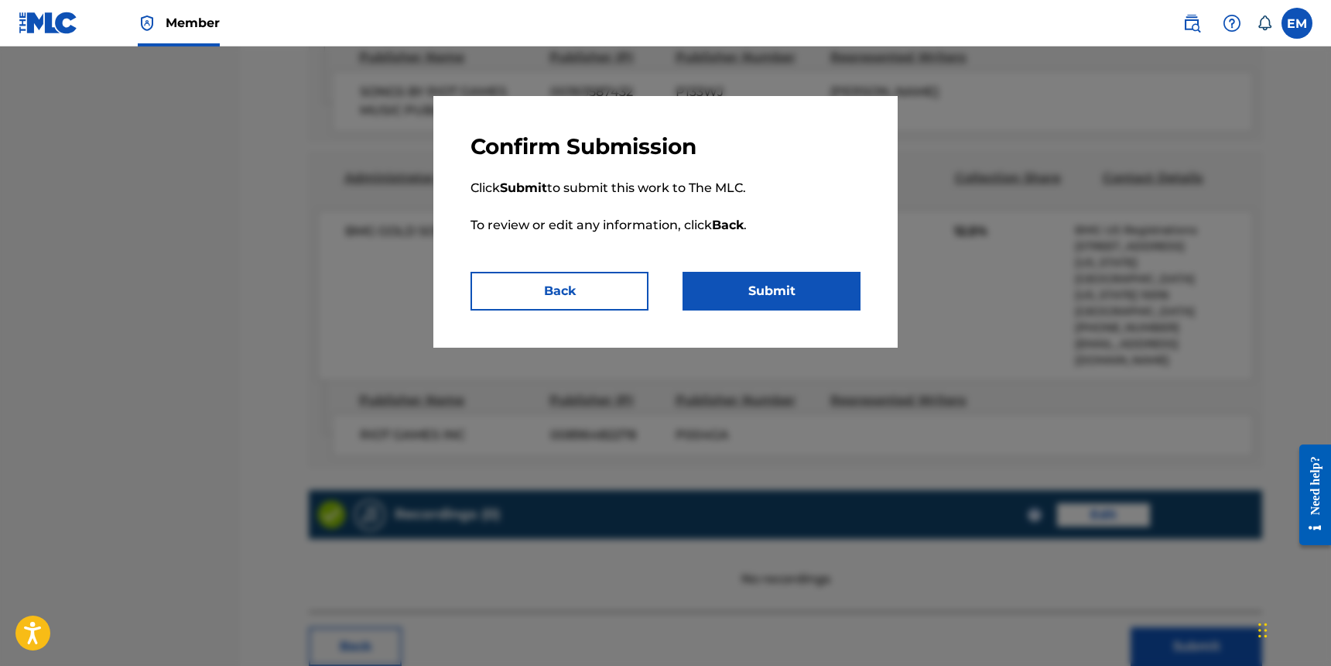
click at [797, 293] on button "Submit" at bounding box center [772, 291] width 178 height 39
